Goal: Find specific page/section: Find specific page/section

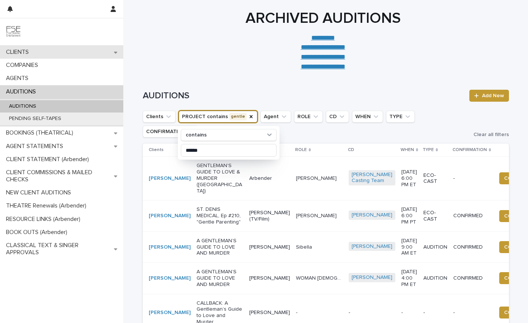
click at [32, 53] on p "CLIENTS" at bounding box center [19, 52] width 32 height 7
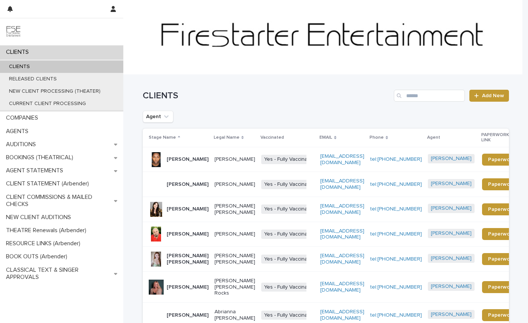
click at [25, 68] on p "CLIENTS" at bounding box center [19, 67] width 33 height 6
click at [429, 97] on input "Search" at bounding box center [429, 96] width 71 height 12
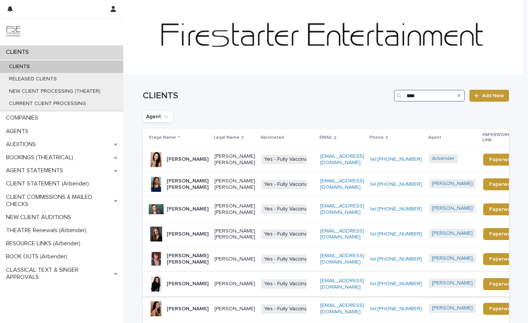
type input "****"
click at [217, 287] on p "[PERSON_NAME]" at bounding box center [235, 284] width 41 height 6
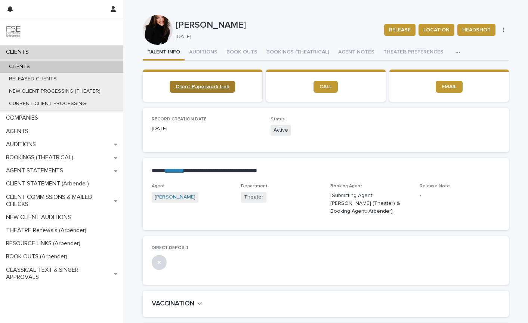
click at [225, 89] on link "Client Paperwork Link" at bounding box center [202, 87] width 65 height 12
click at [213, 90] on link "Client Paperwork Link" at bounding box center [202, 87] width 65 height 12
